Goal: Task Accomplishment & Management: Manage account settings

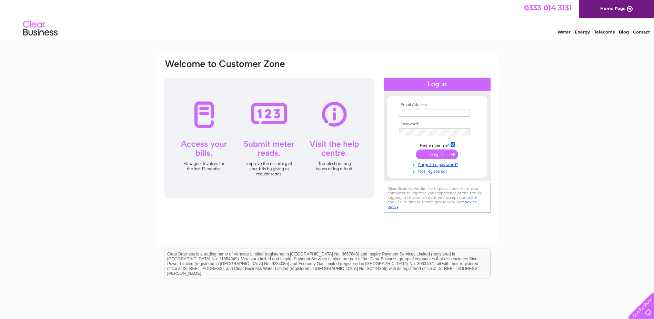
click at [417, 111] on input "text" at bounding box center [434, 113] width 71 height 8
type input "johannaa@topland.co.uk"
click at [428, 157] on input "submit" at bounding box center [437, 154] width 42 height 10
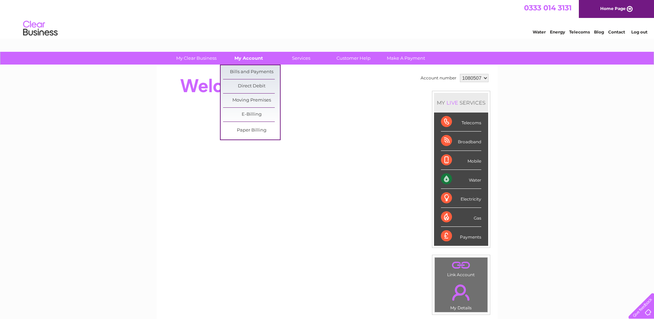
click at [248, 57] on link "My Account" at bounding box center [248, 58] width 57 height 13
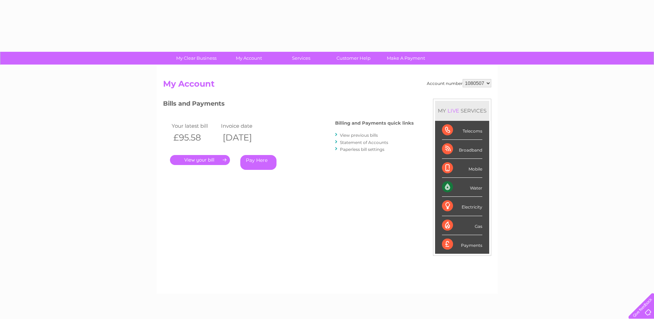
click at [250, 73] on div "Account number 1080507 1119746 My Account MY LIVE SERVICES Telecoms Broadband M…" at bounding box center [327, 179] width 341 height 228
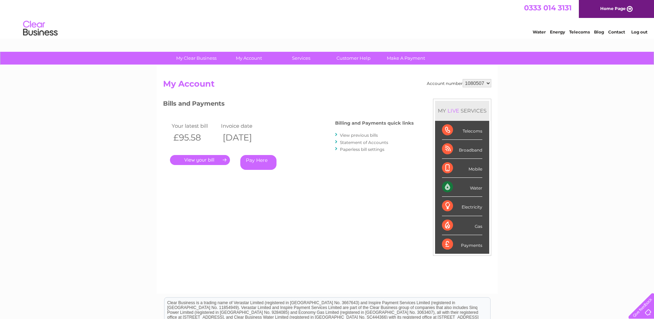
click at [369, 135] on link "View previous bills" at bounding box center [359, 134] width 38 height 5
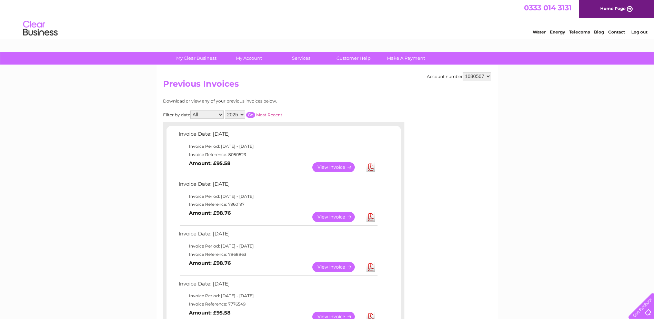
click at [372, 167] on link "Download" at bounding box center [371, 167] width 9 height 10
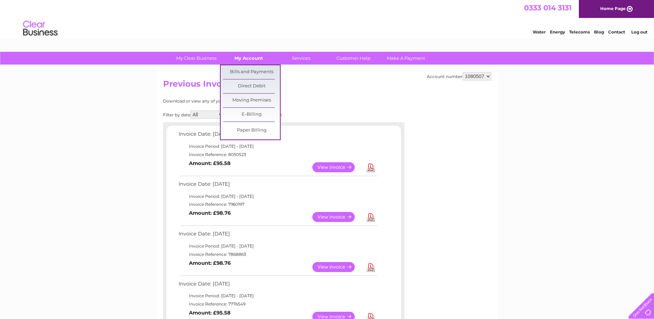
click at [254, 57] on link "My Account" at bounding box center [248, 58] width 57 height 13
click at [255, 74] on link "Bills and Payments" at bounding box center [251, 72] width 57 height 14
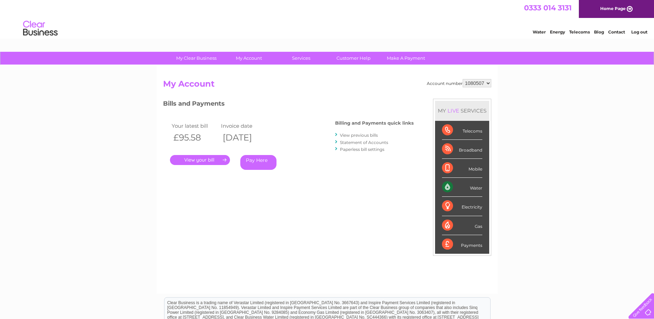
click at [486, 84] on select "1080507 1119746" at bounding box center [477, 83] width 29 height 8
select select "1119746"
click at [463, 79] on select "1080507 1119746" at bounding box center [477, 83] width 29 height 8
click at [201, 157] on link "." at bounding box center [200, 160] width 60 height 10
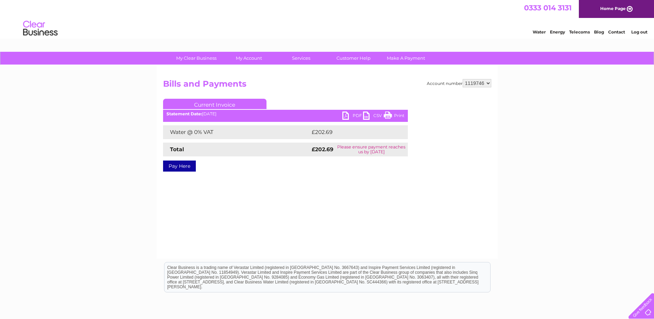
click at [349, 117] on link "PDF" at bounding box center [353, 116] width 21 height 10
click at [347, 114] on link "PDF" at bounding box center [353, 116] width 21 height 10
click at [638, 29] on link "Log out" at bounding box center [640, 31] width 16 height 5
